Goal: Navigation & Orientation: Locate item on page

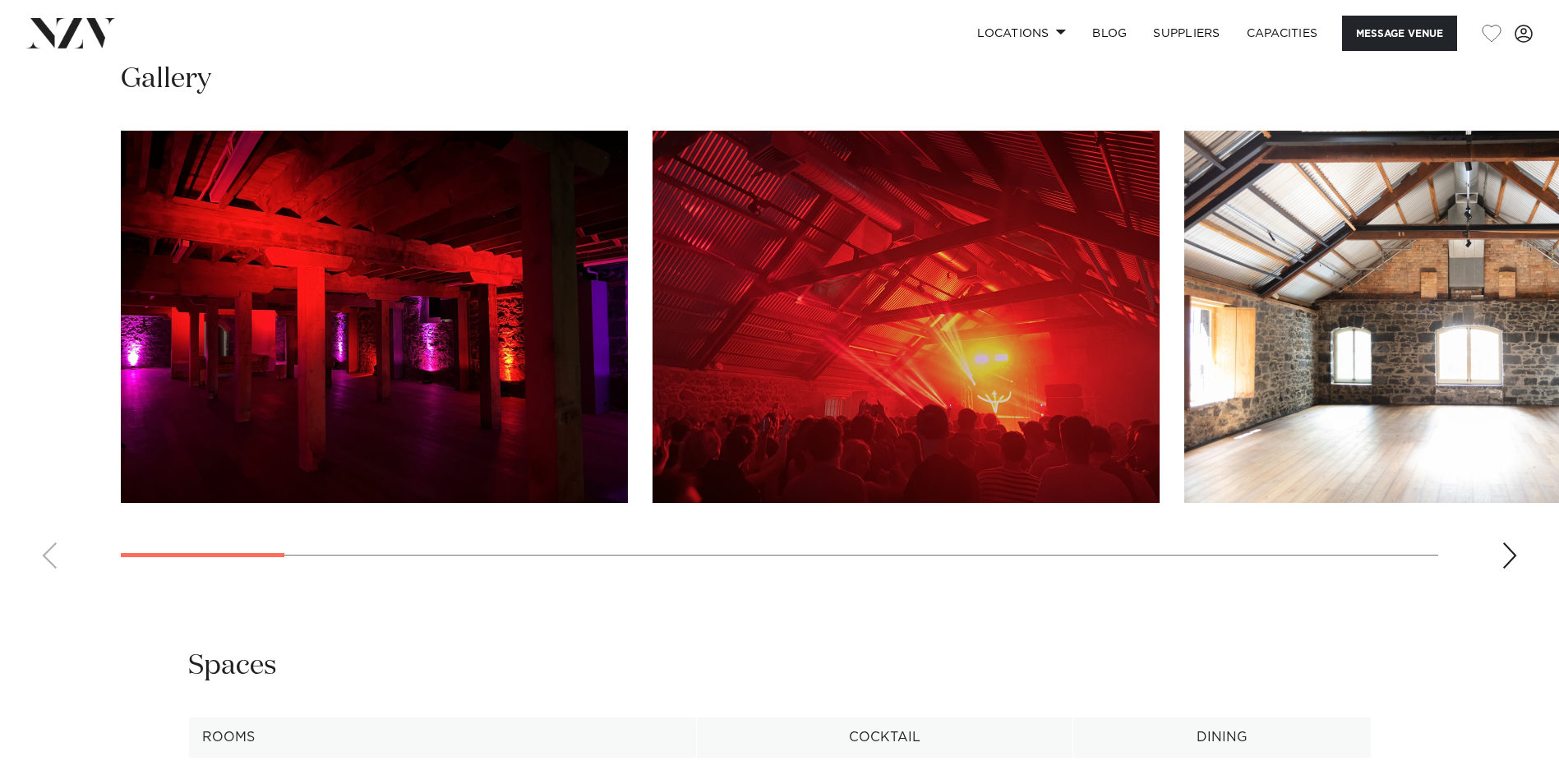
scroll to position [1725, 0]
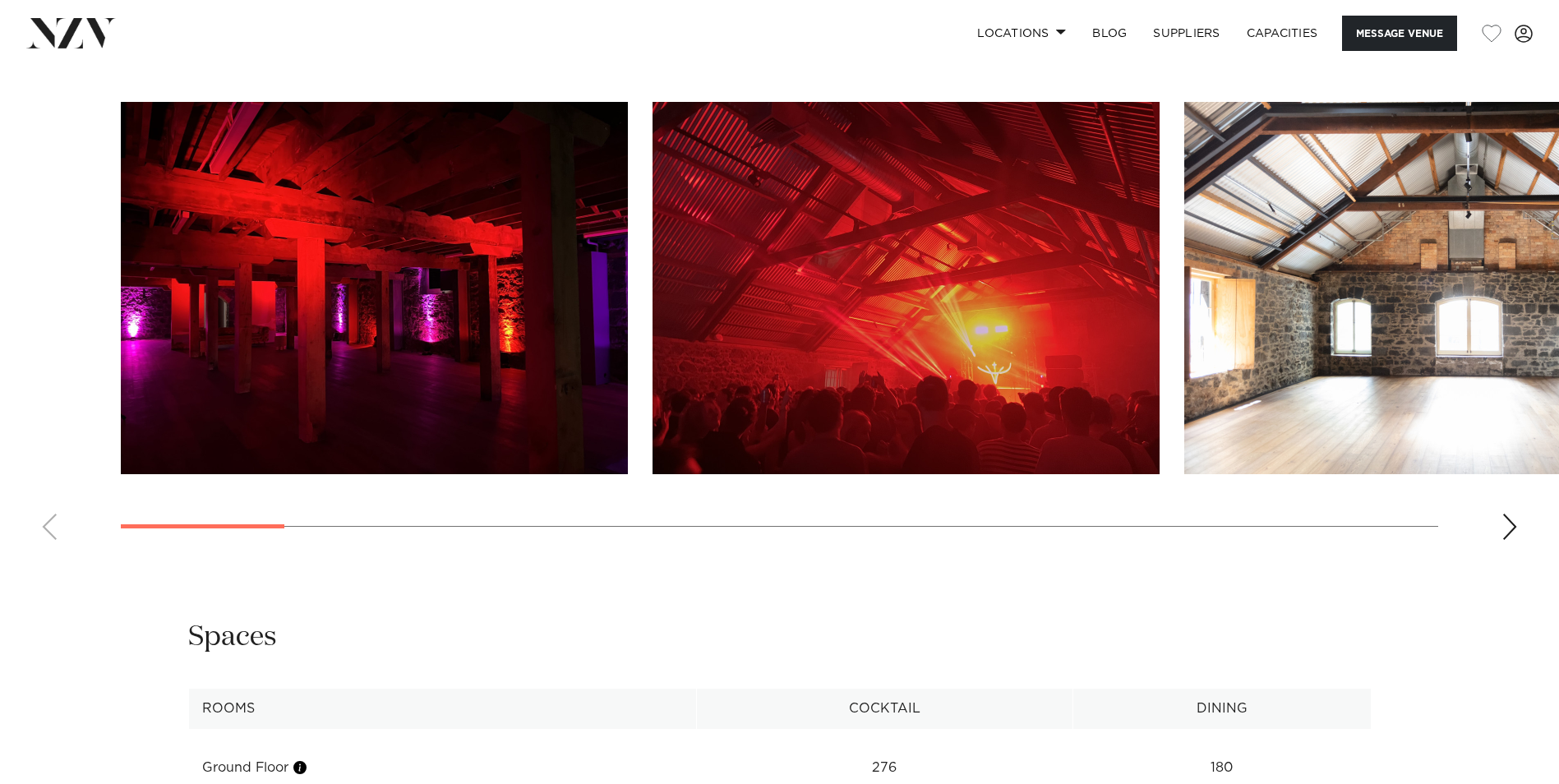
click at [1507, 539] on div "Next slide" at bounding box center [1509, 527] width 17 height 27
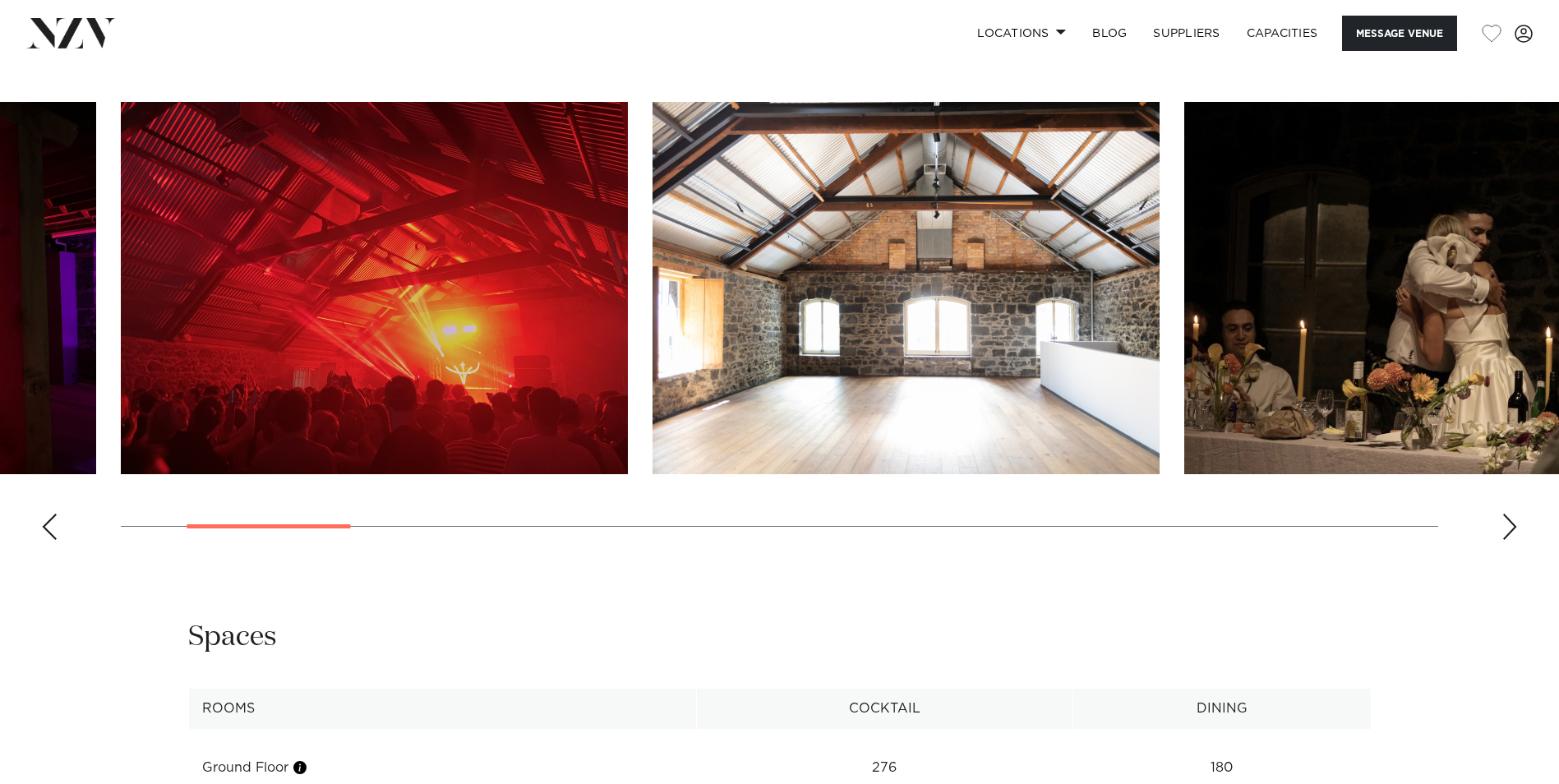
click at [1507, 539] on div "Next slide" at bounding box center [1509, 527] width 17 height 27
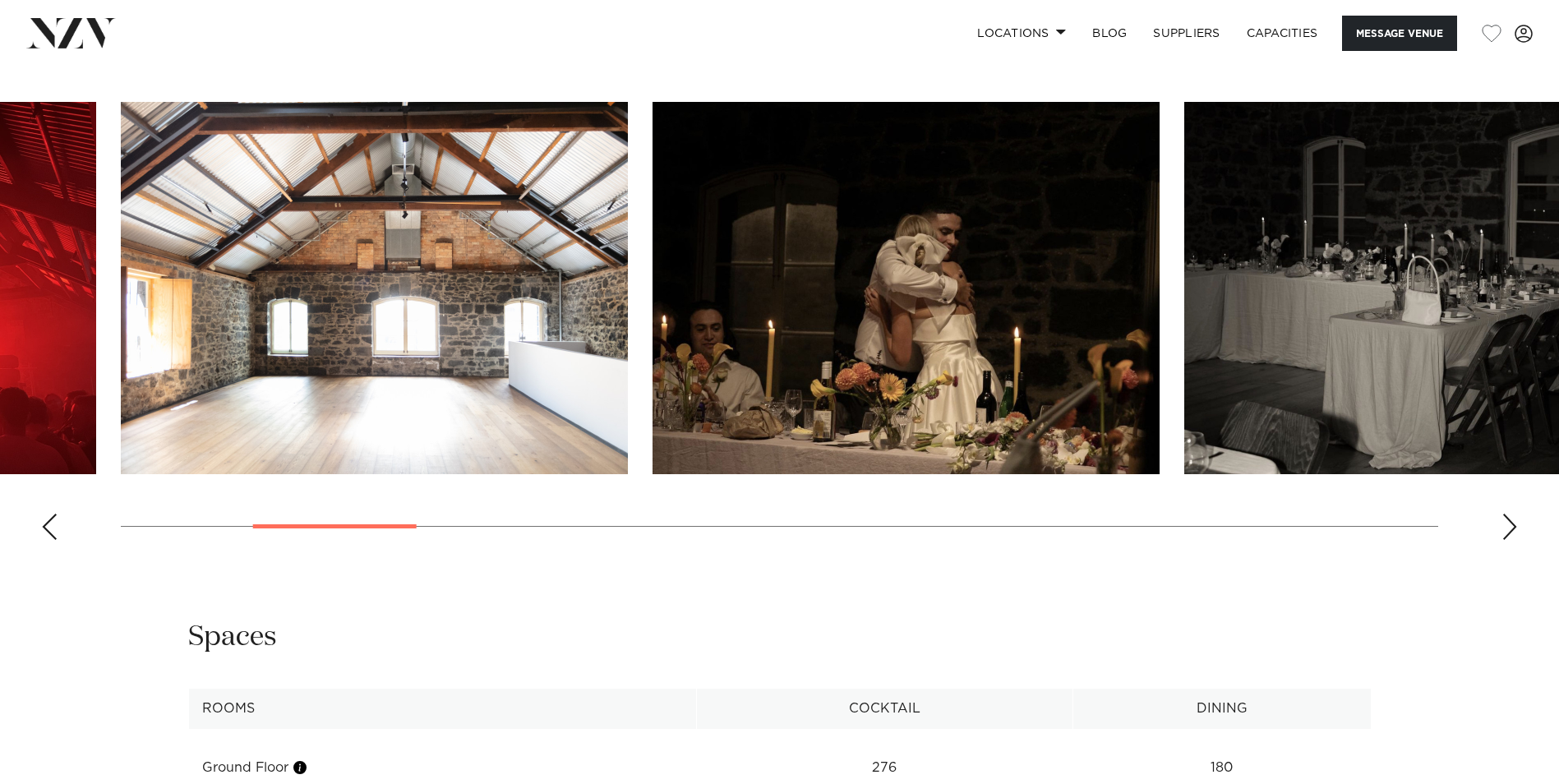
click at [1507, 539] on div "Next slide" at bounding box center [1509, 527] width 17 height 27
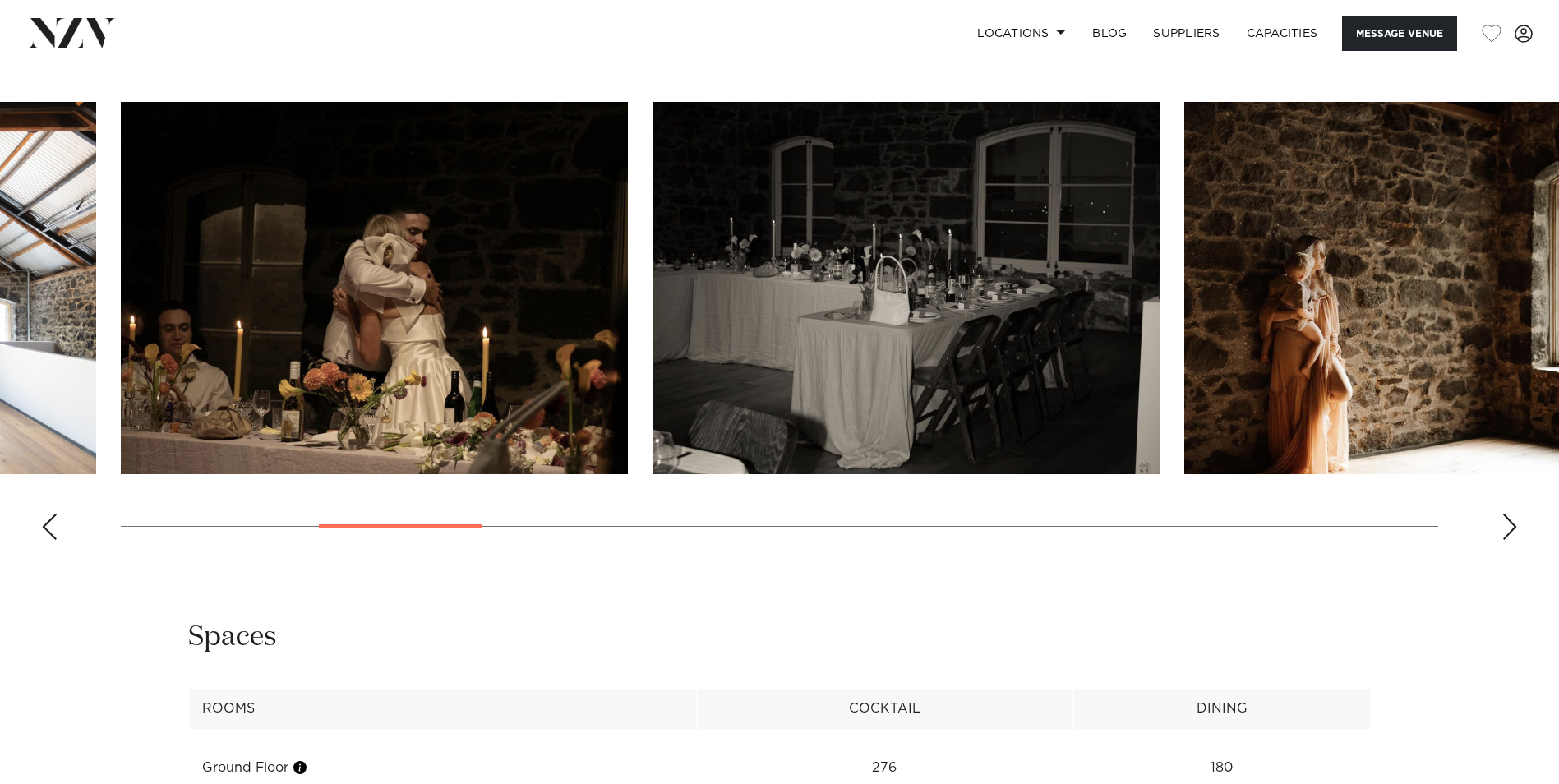
click at [1507, 539] on div "Next slide" at bounding box center [1509, 527] width 17 height 27
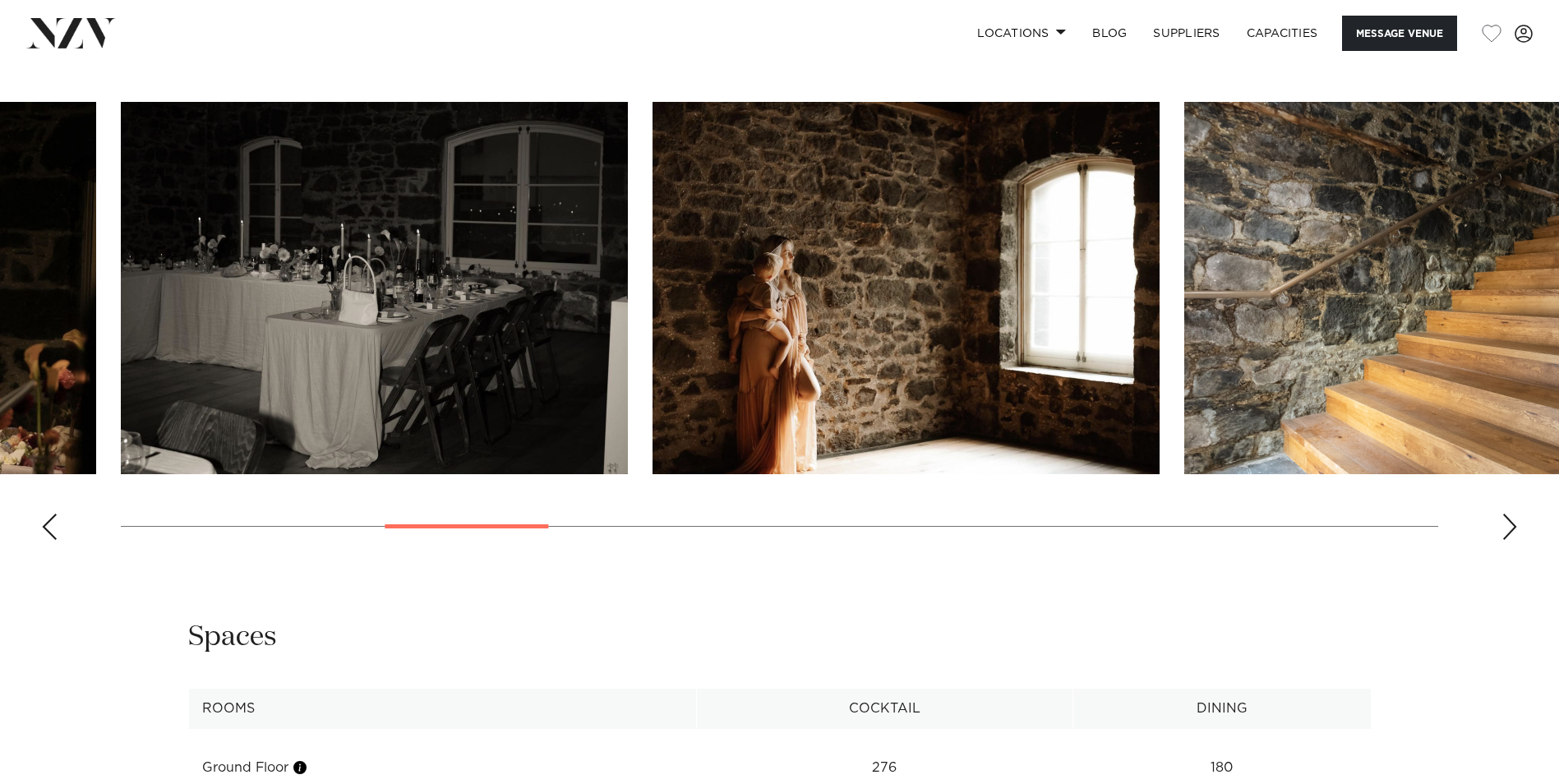
click at [1507, 539] on div "Next slide" at bounding box center [1509, 527] width 17 height 27
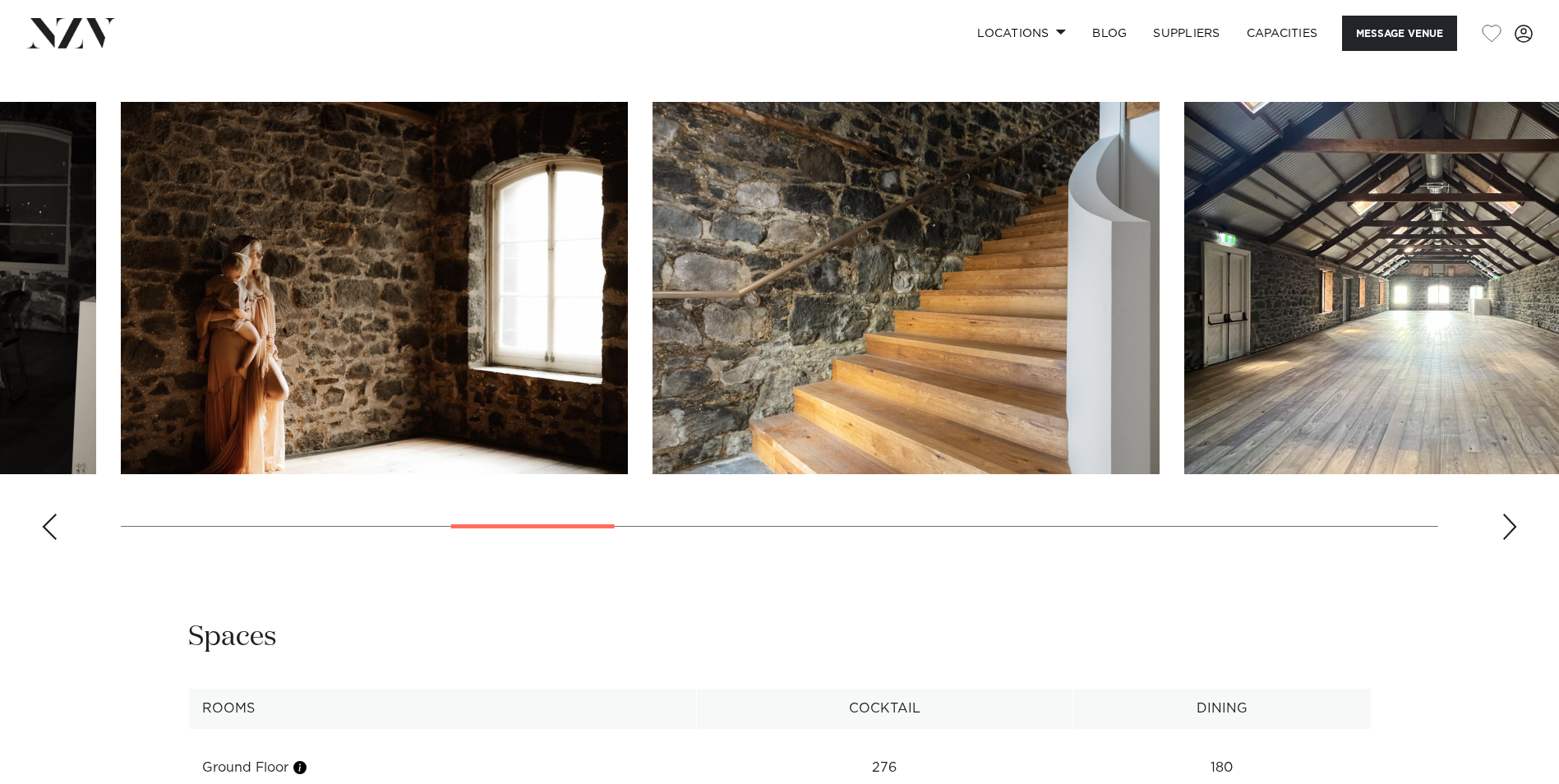
click at [1507, 539] on div "Next slide" at bounding box center [1509, 527] width 17 height 27
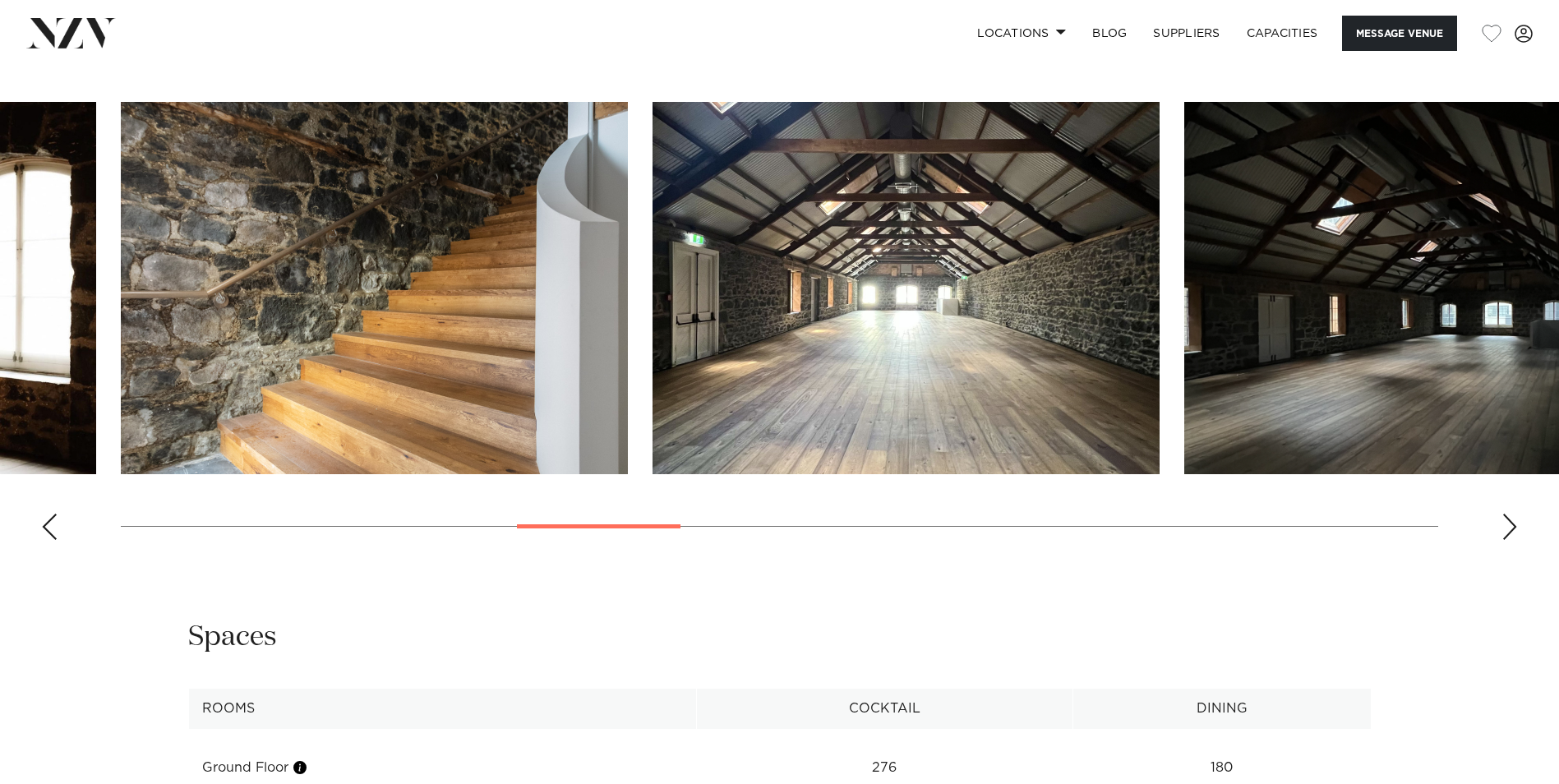
click at [1506, 539] on div "Next slide" at bounding box center [1509, 527] width 17 height 27
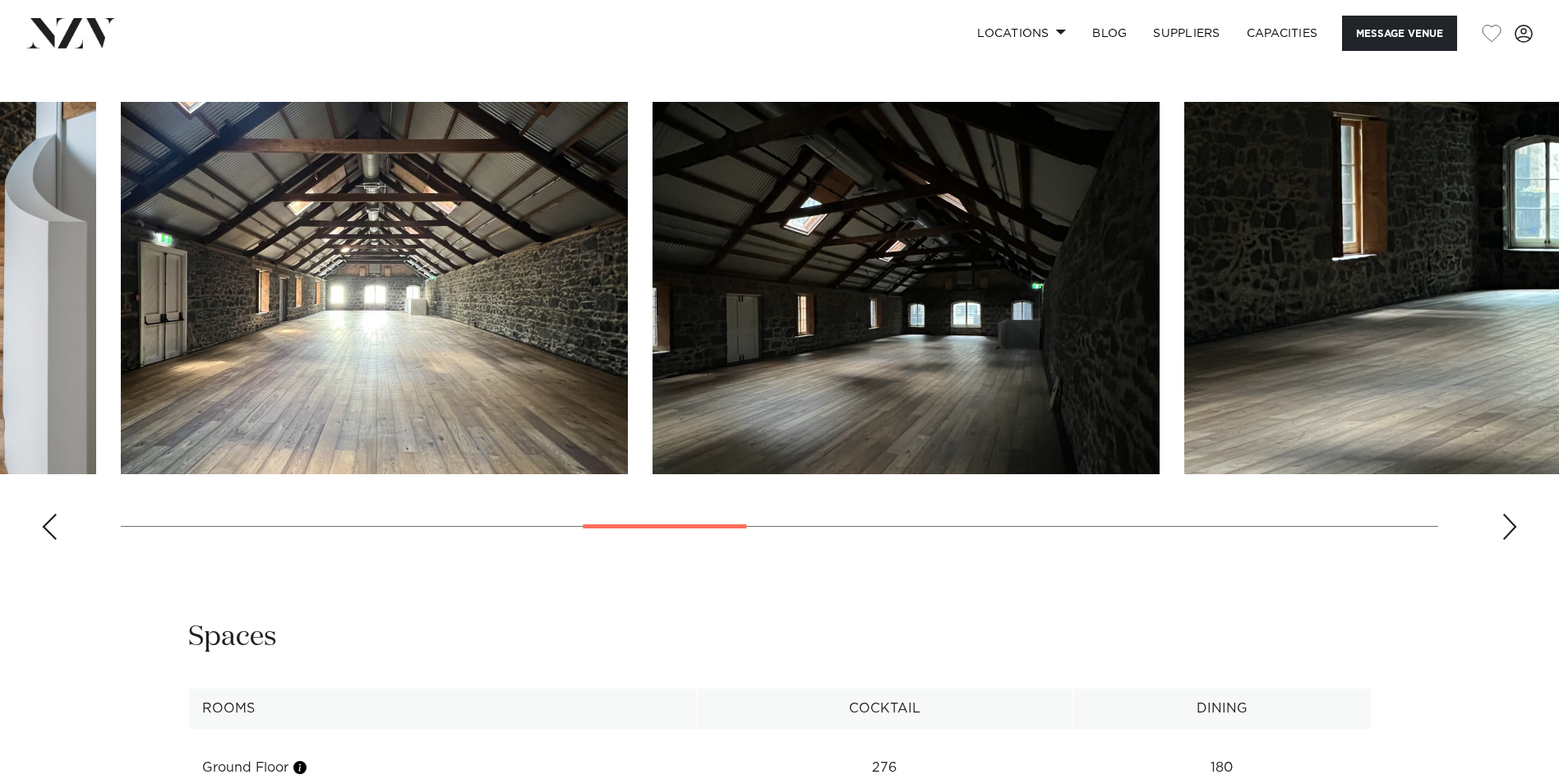
click at [1506, 539] on div "Next slide" at bounding box center [1509, 527] width 17 height 27
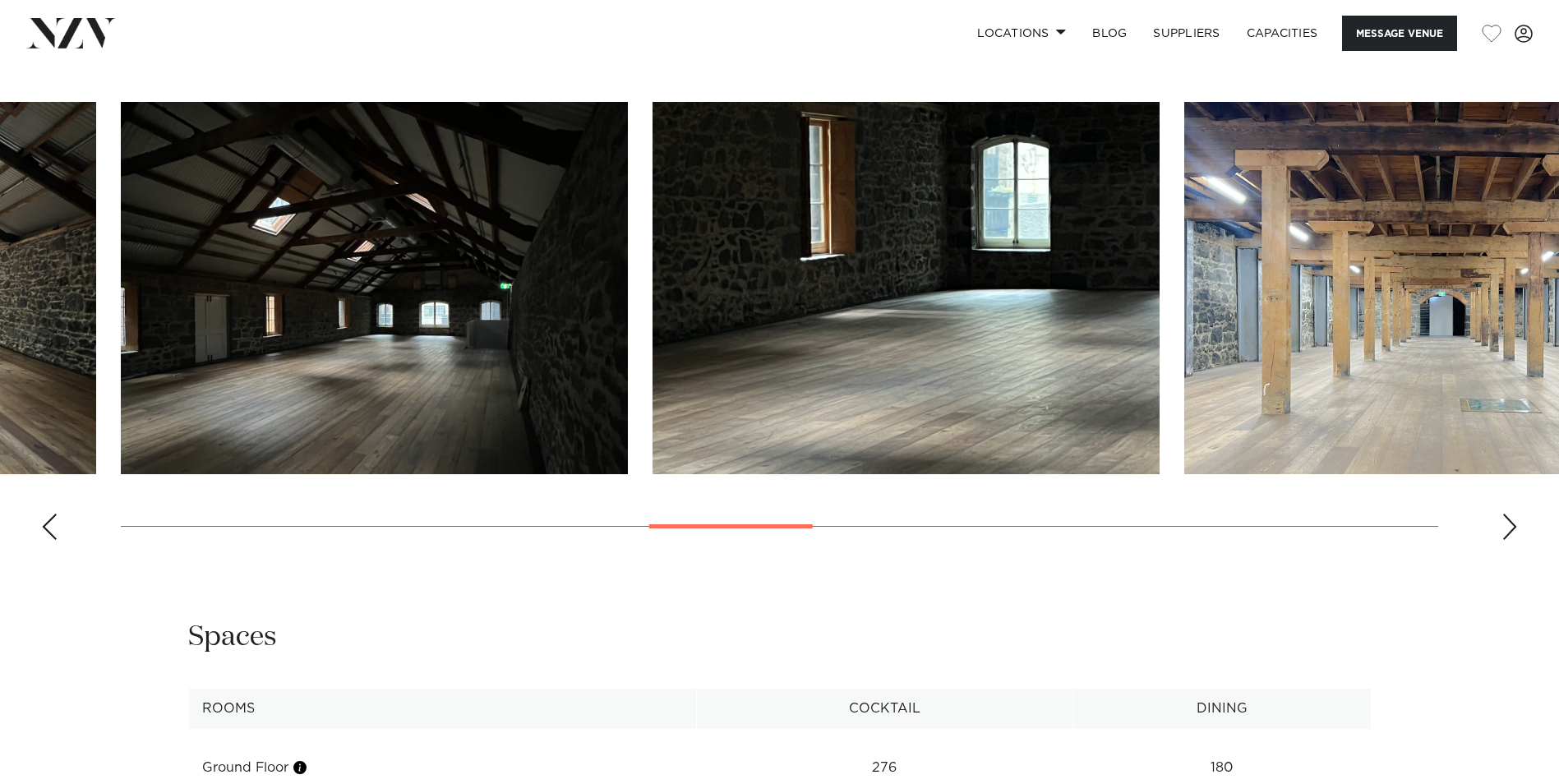
click at [1506, 539] on div "Next slide" at bounding box center [1509, 527] width 17 height 27
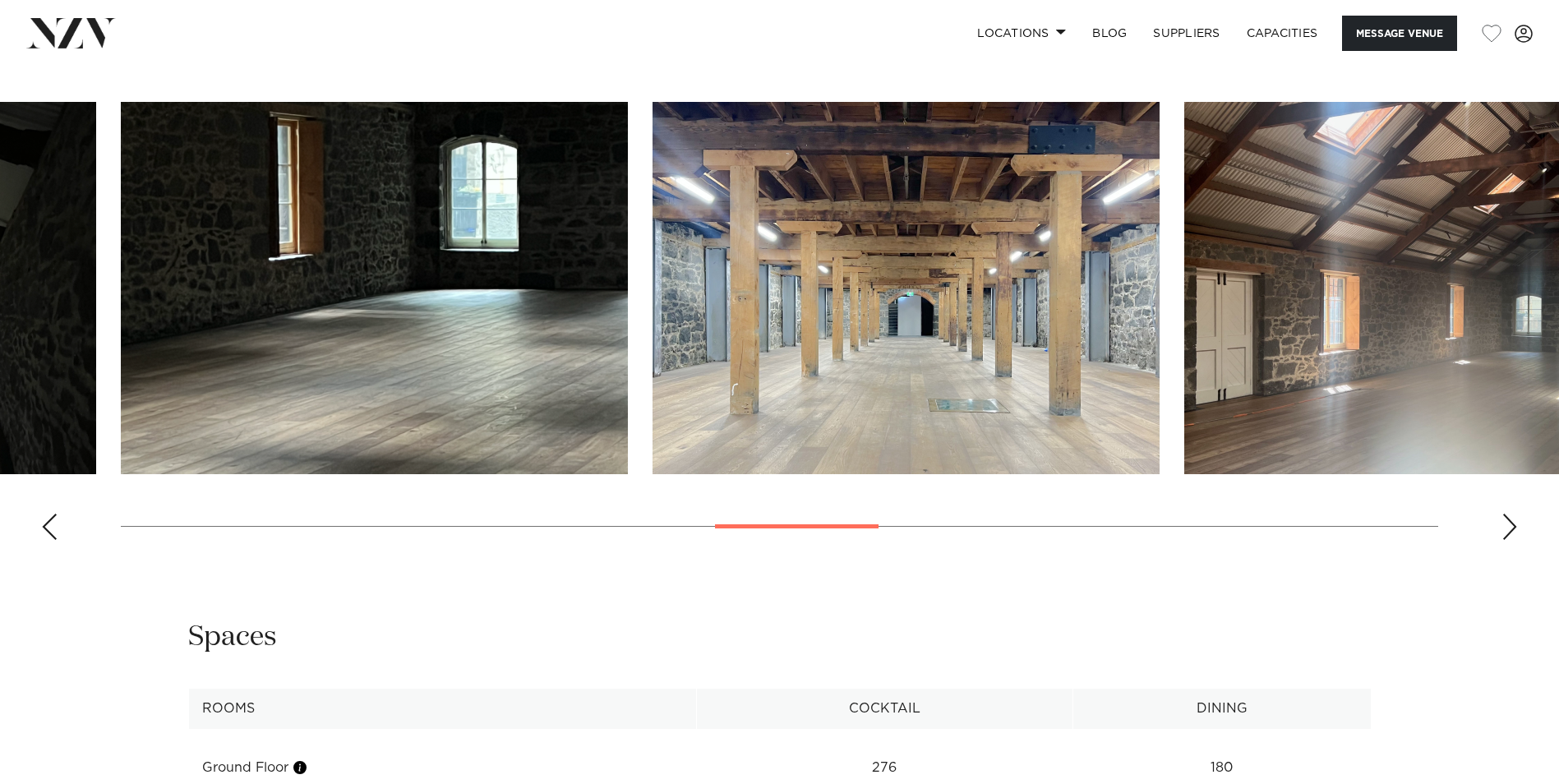
click at [1506, 539] on div "Next slide" at bounding box center [1509, 527] width 17 height 27
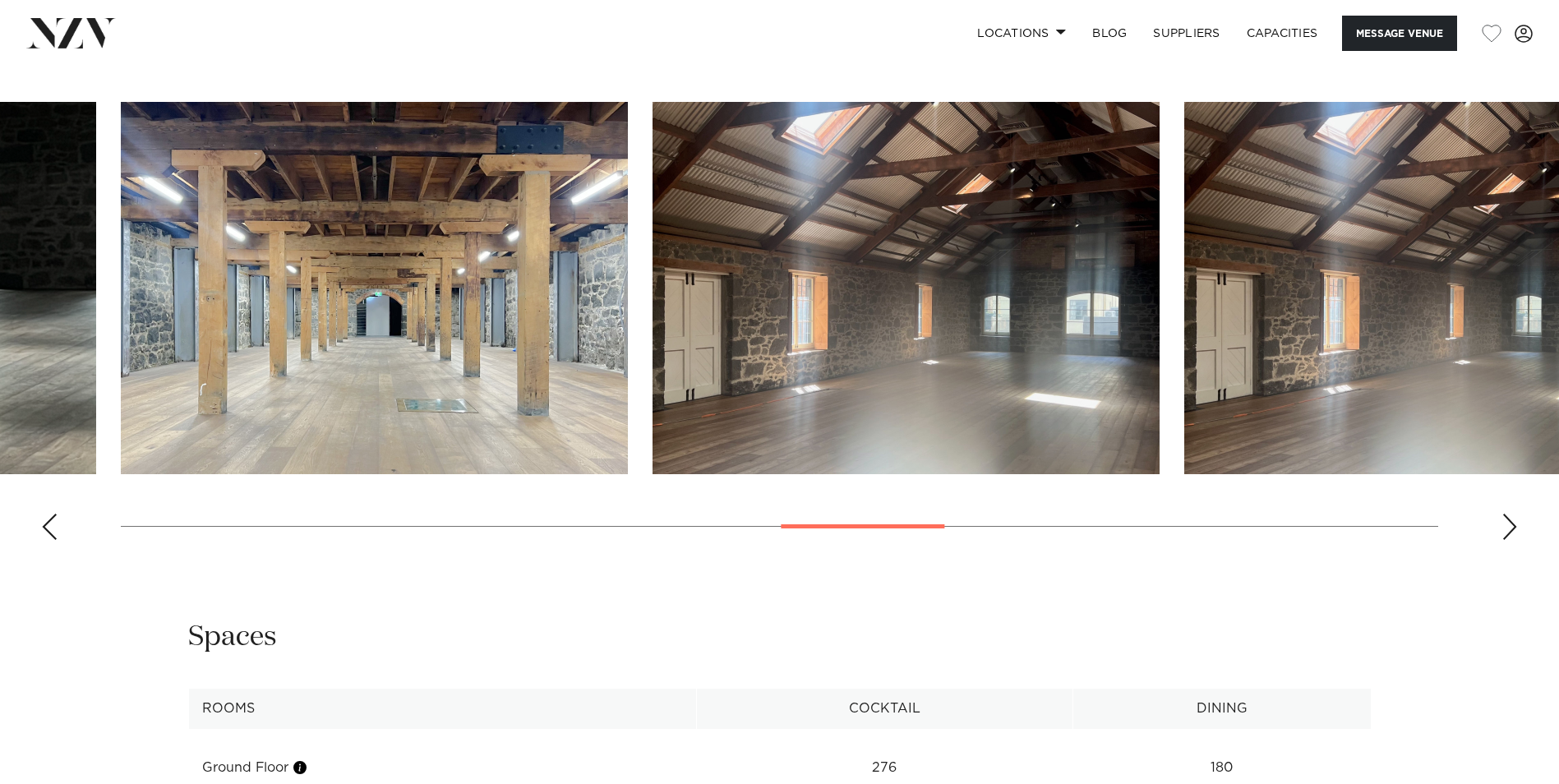
click at [1498, 553] on swiper-container at bounding box center [780, 328] width 1559 height 451
click at [1511, 539] on div "Next slide" at bounding box center [1509, 527] width 17 height 27
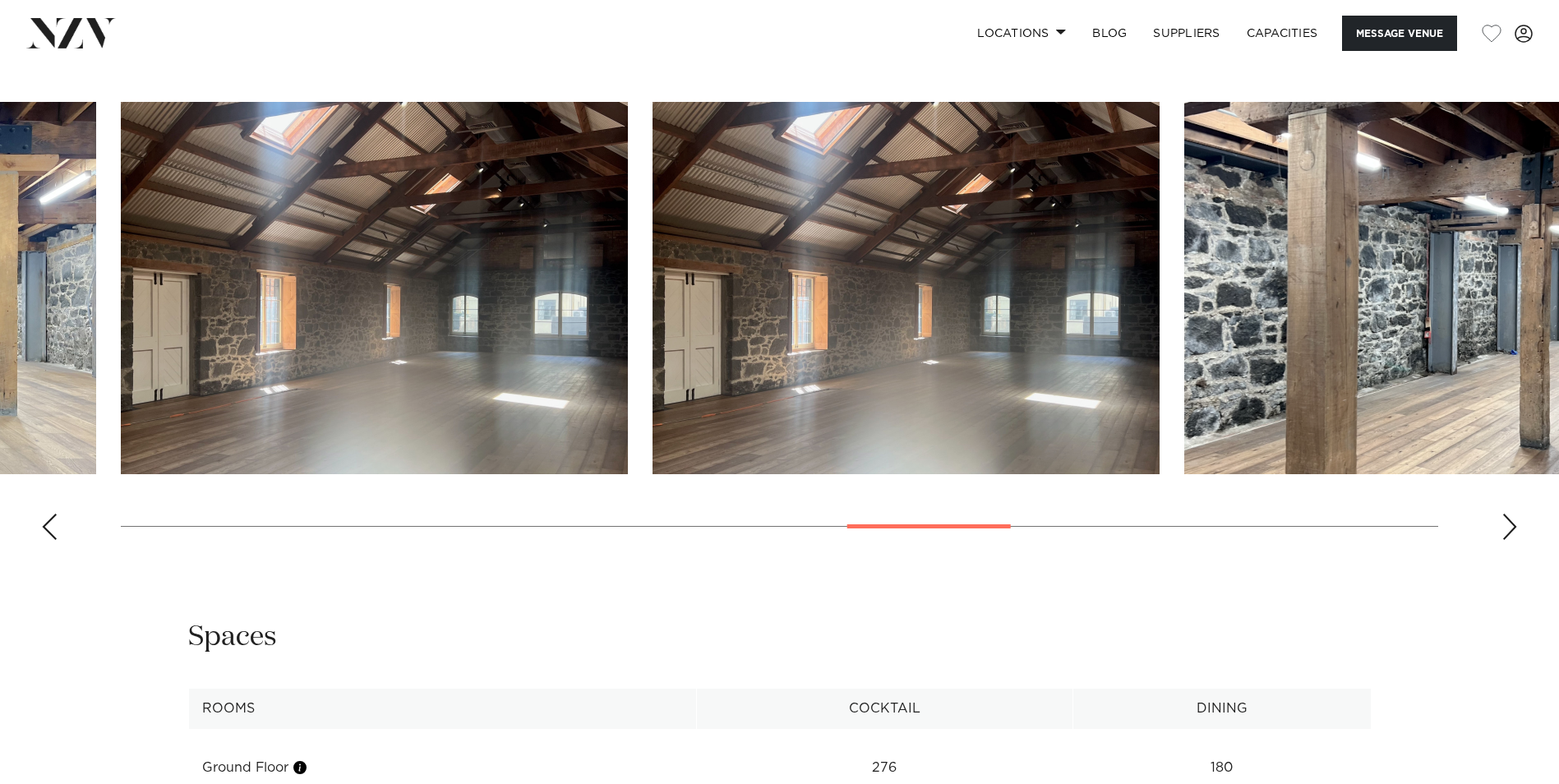
click at [1511, 539] on div "Next slide" at bounding box center [1509, 527] width 17 height 27
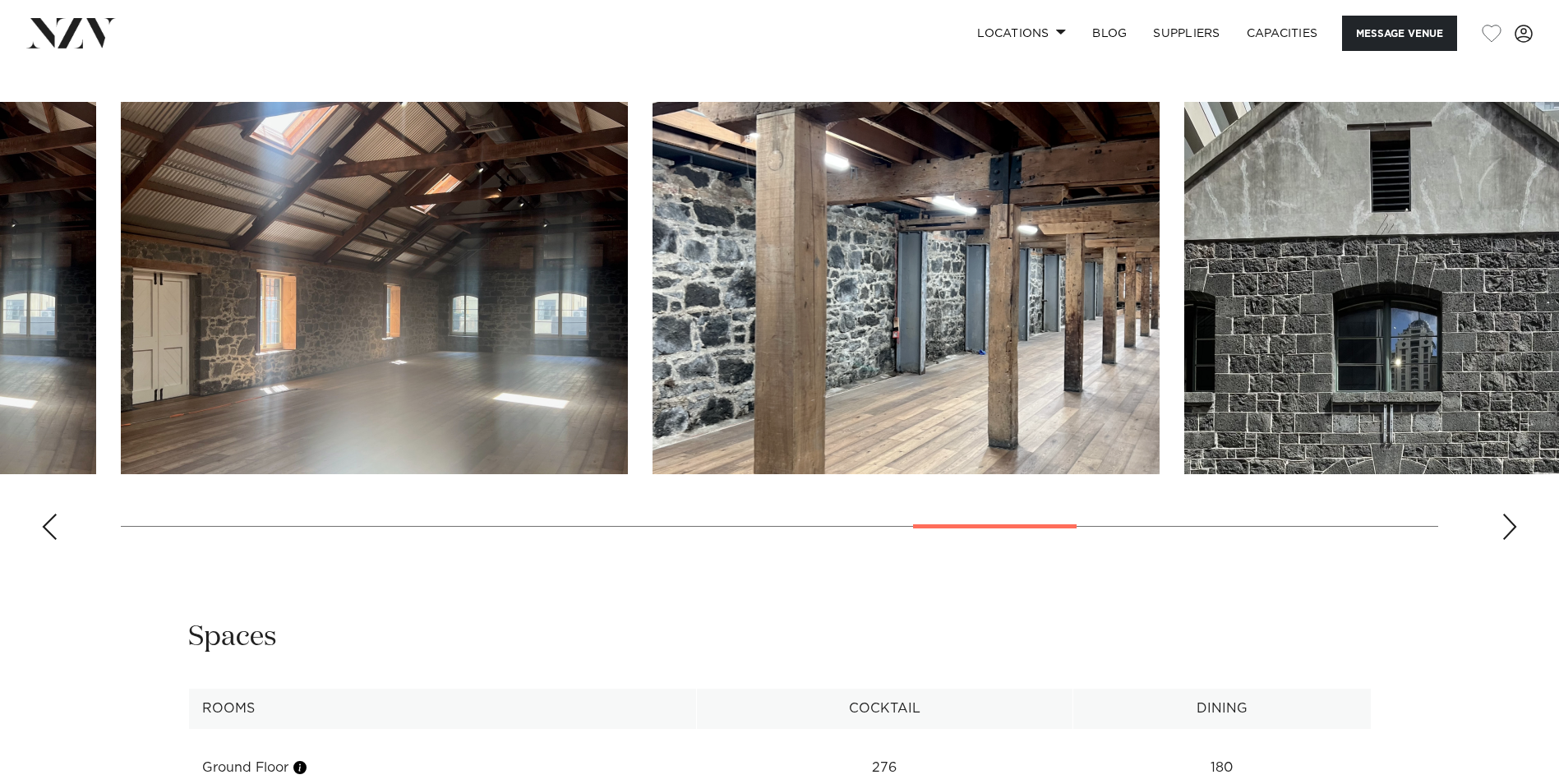
click at [1511, 539] on div "Next slide" at bounding box center [1509, 527] width 17 height 27
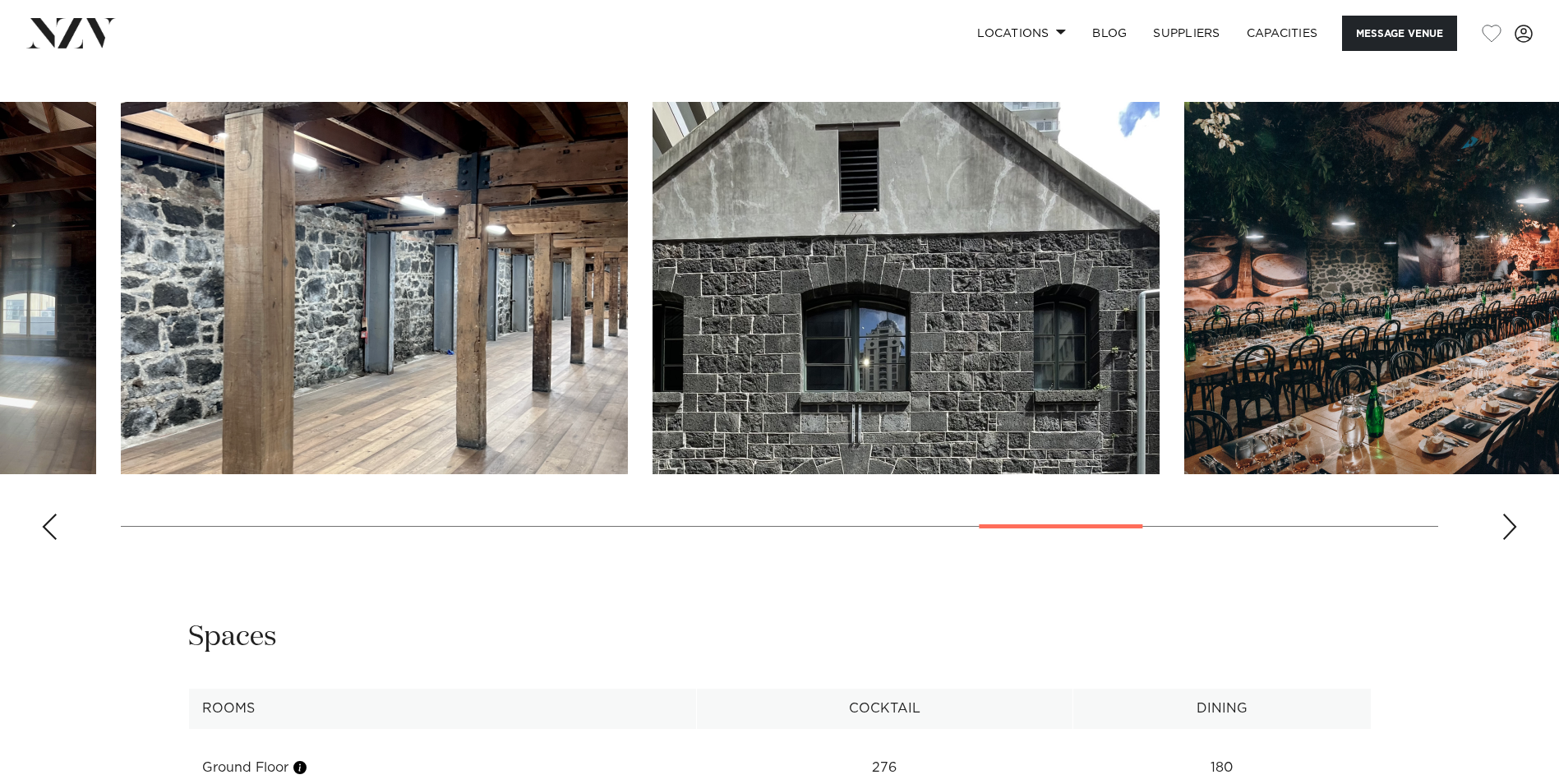
click at [1511, 539] on div "Next slide" at bounding box center [1509, 527] width 17 height 27
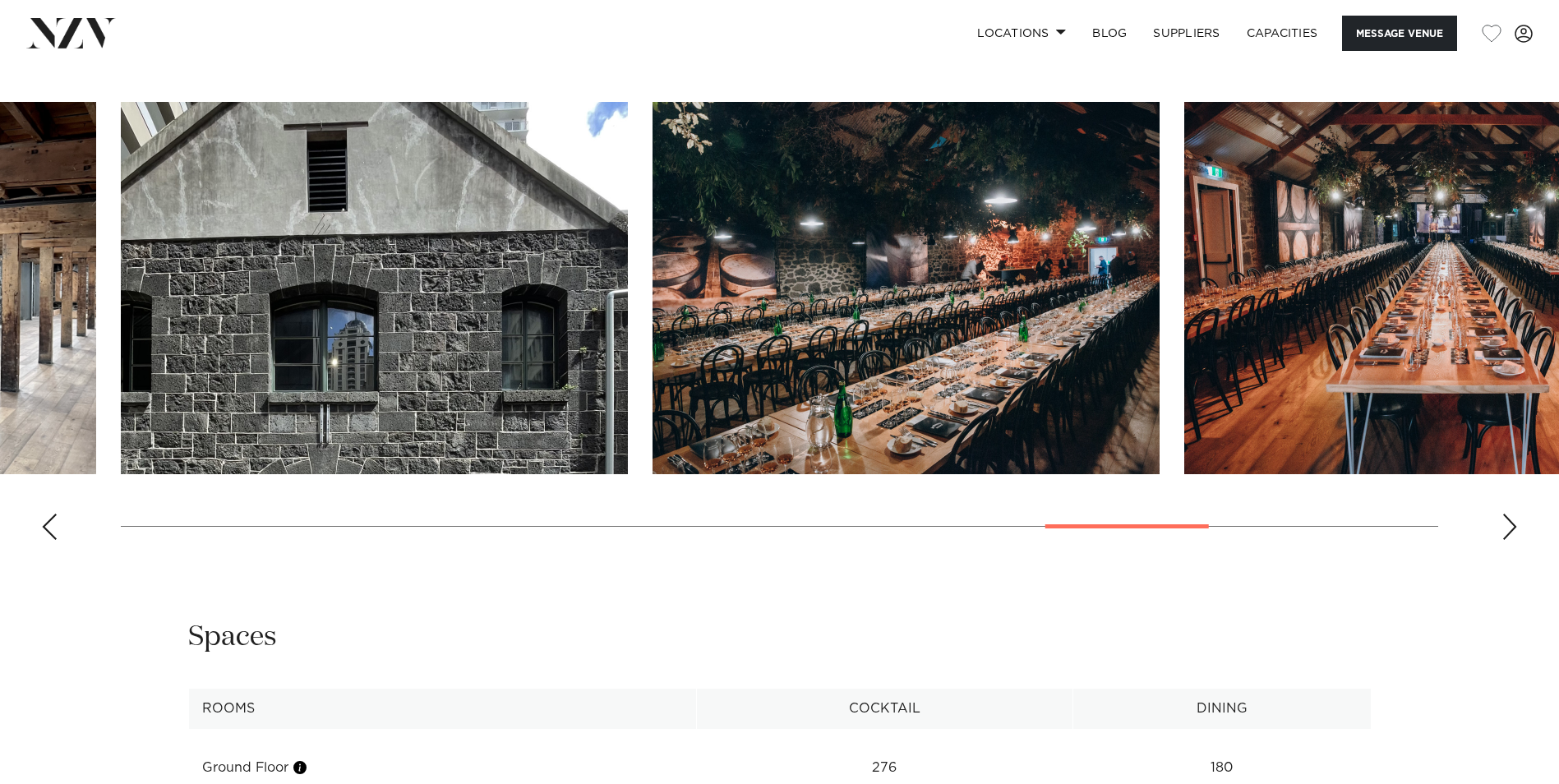
click at [1511, 539] on div "Next slide" at bounding box center [1509, 527] width 17 height 27
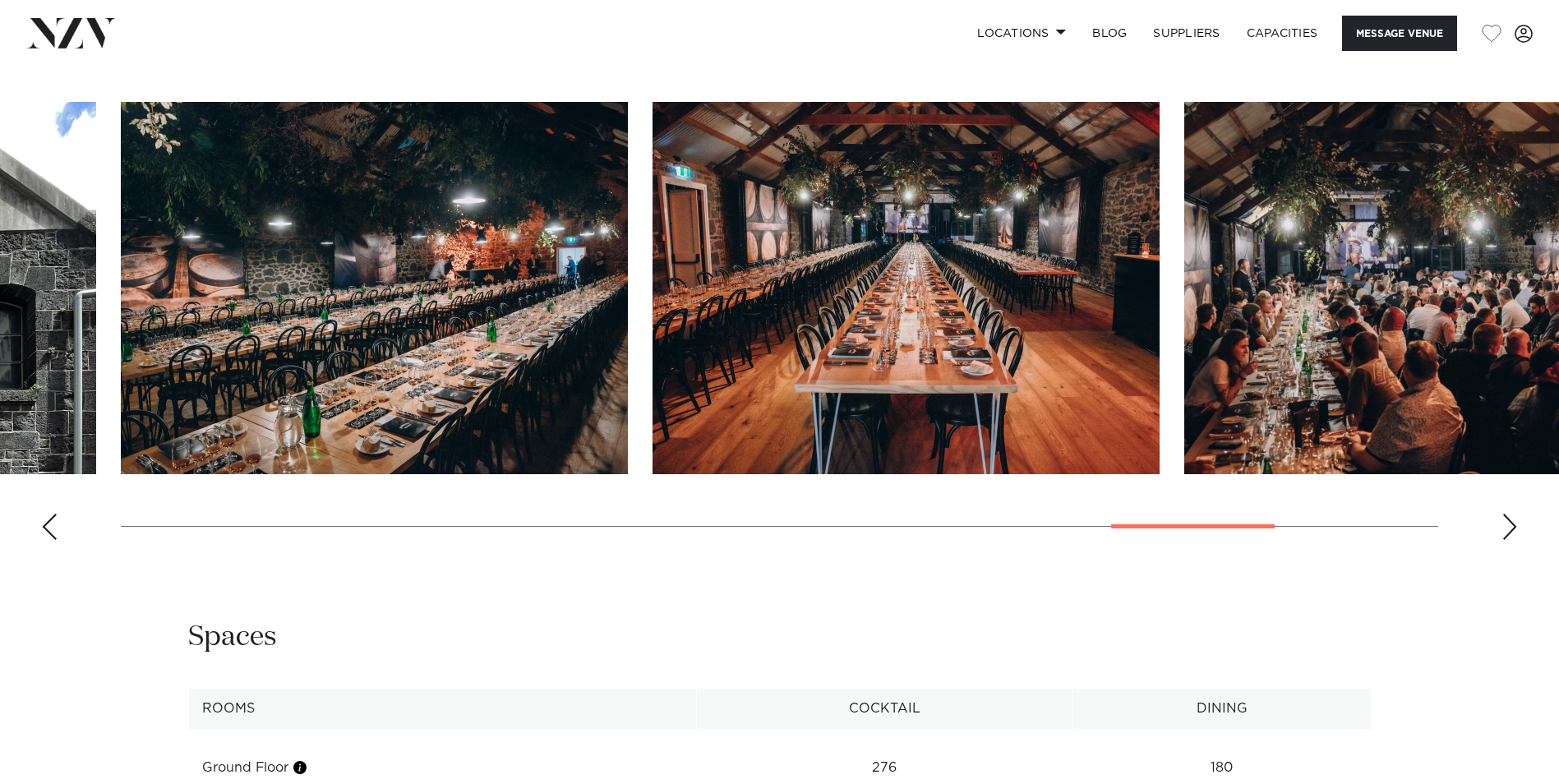
click at [1506, 539] on div "Next slide" at bounding box center [1509, 527] width 17 height 27
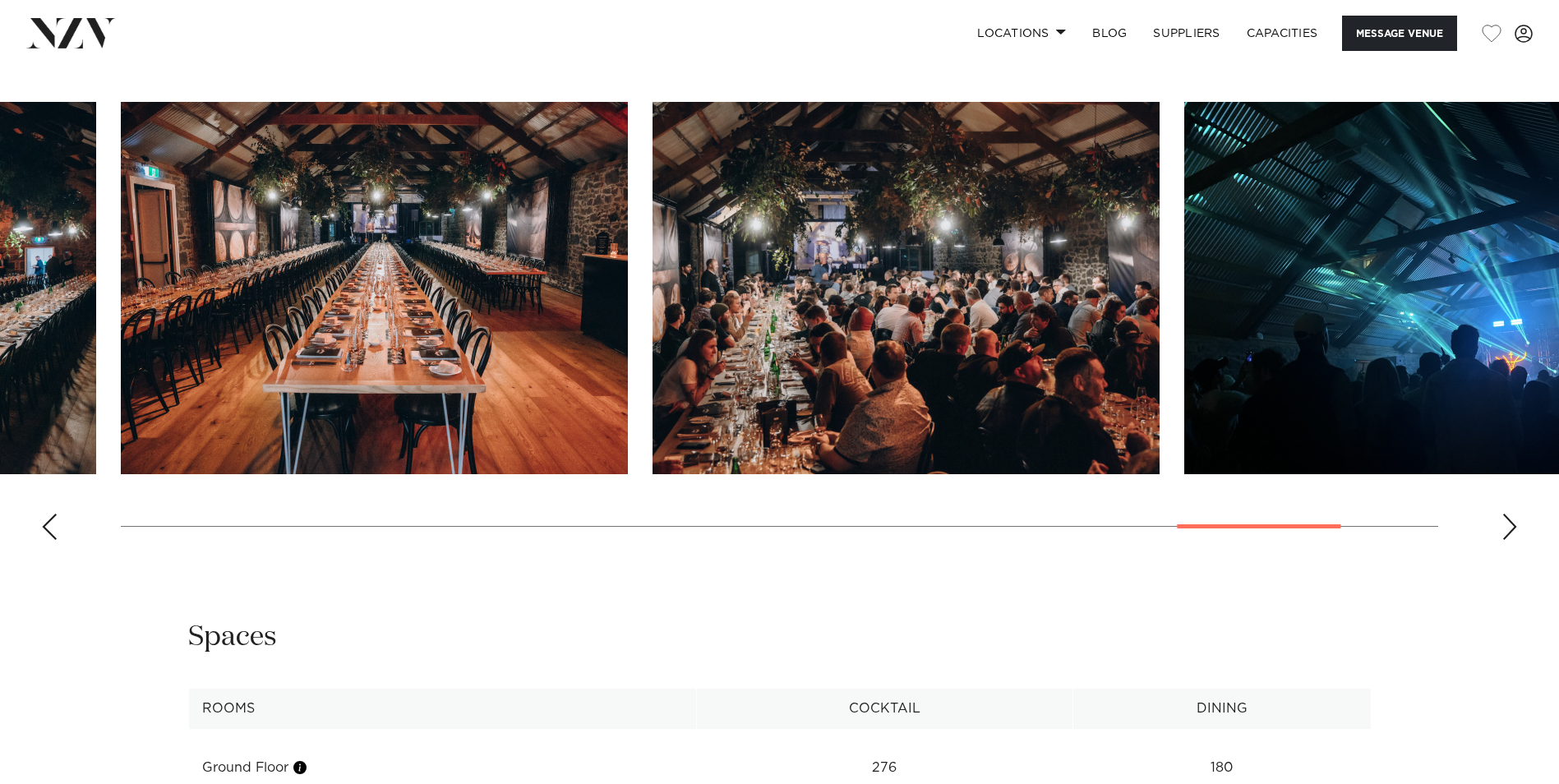
click at [1506, 539] on div "Next slide" at bounding box center [1509, 527] width 17 height 27
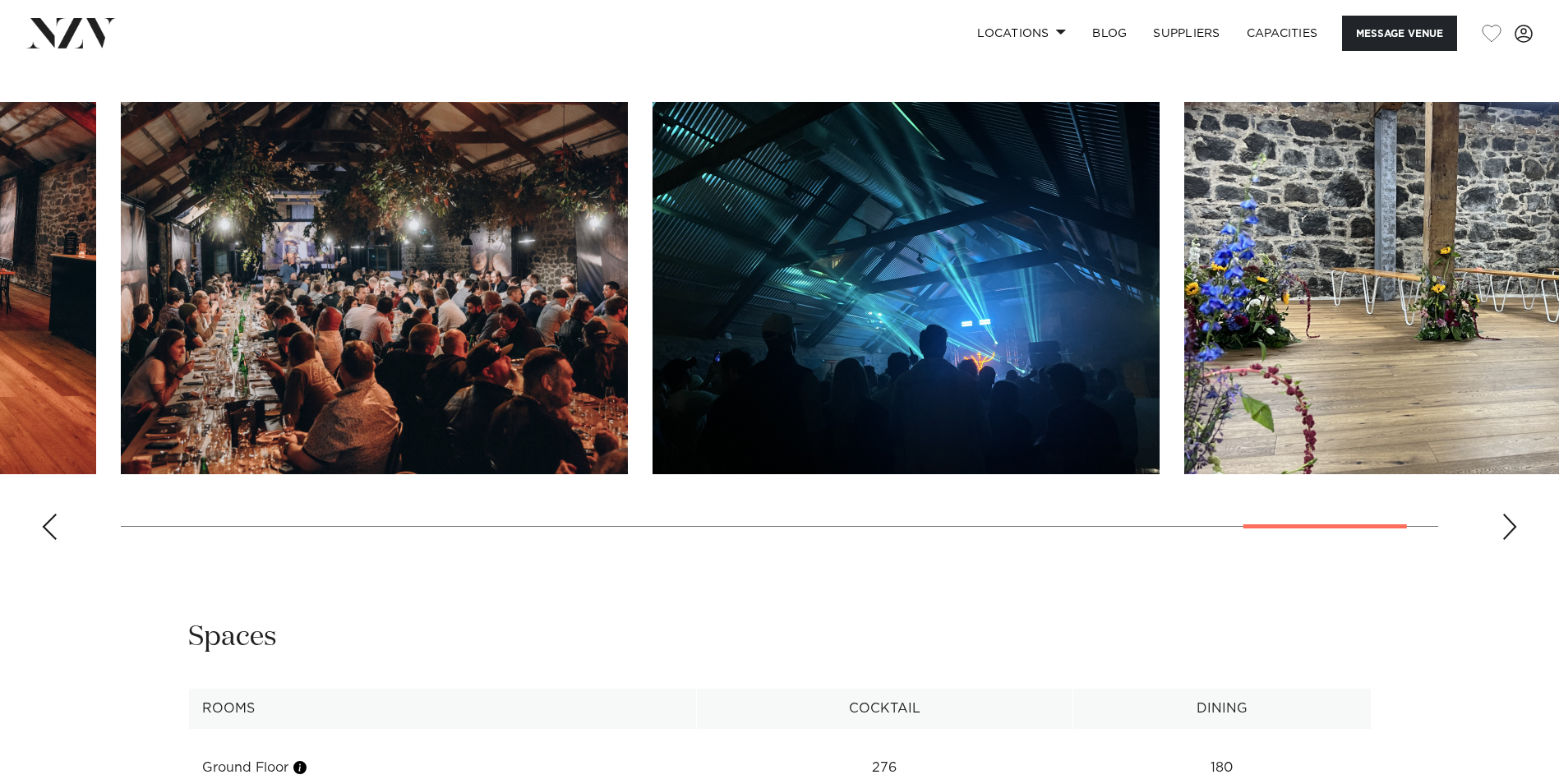
click at [1506, 539] on div "Next slide" at bounding box center [1509, 527] width 17 height 27
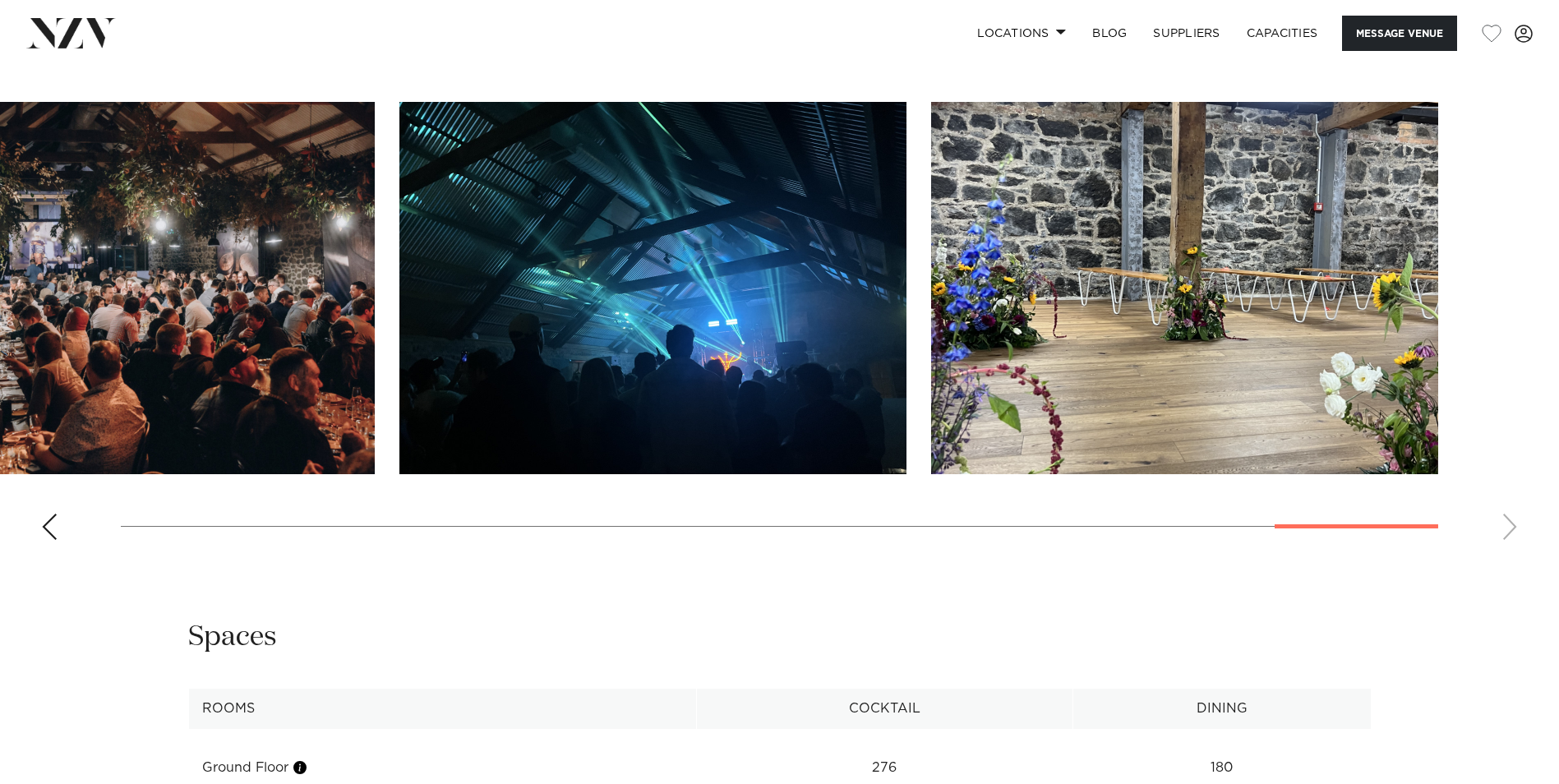
click at [1506, 553] on swiper-container at bounding box center [780, 328] width 1559 height 451
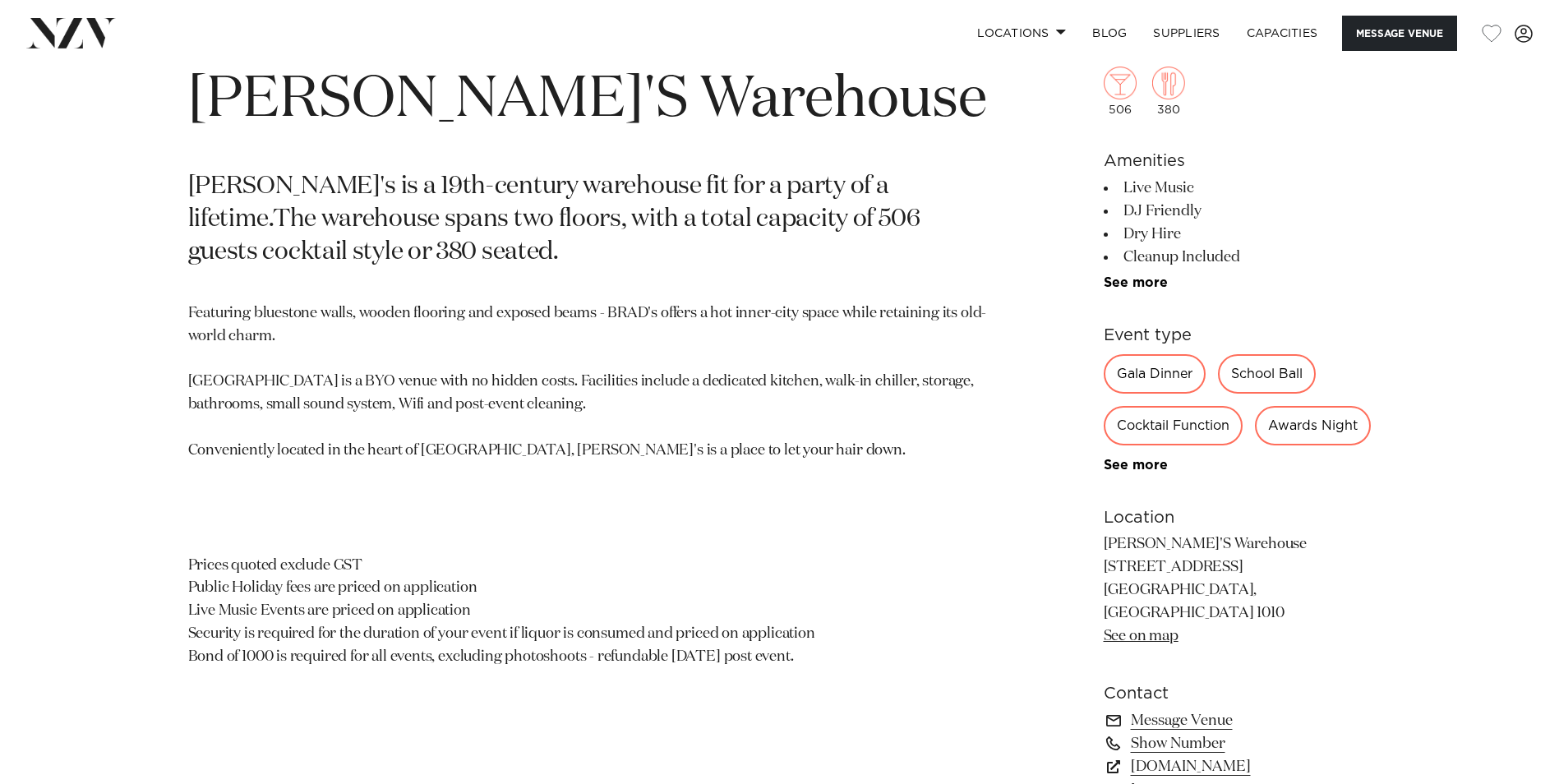
scroll to position [822, 0]
click at [1155, 643] on link "See on map" at bounding box center [1142, 636] width 75 height 15
